Goal: Navigation & Orientation: Find specific page/section

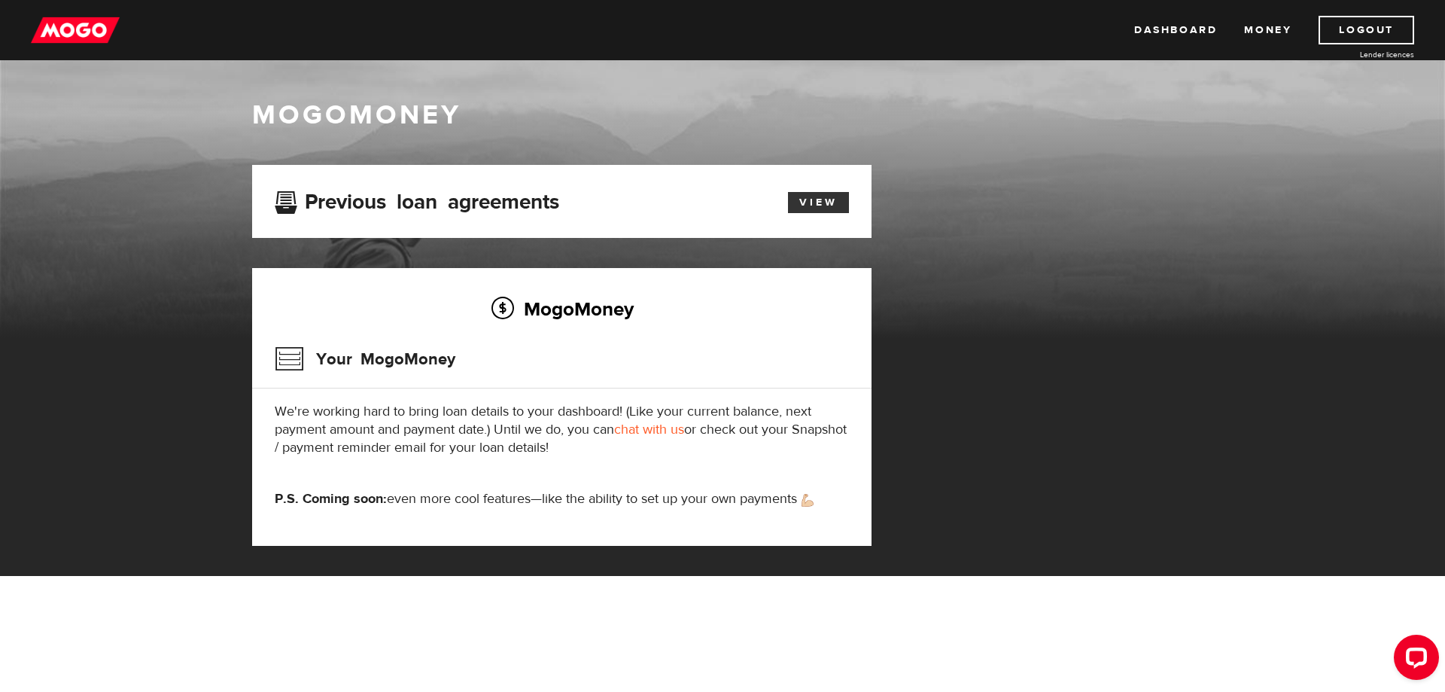
click at [825, 206] on link "View" at bounding box center [818, 202] width 61 height 21
click at [1160, 27] on link "Dashboard" at bounding box center [1175, 30] width 83 height 29
click at [1246, 30] on link "Money" at bounding box center [1267, 30] width 47 height 29
click at [1187, 29] on link "Dashboard" at bounding box center [1175, 30] width 83 height 29
